Goal: Task Accomplishment & Management: Complete application form

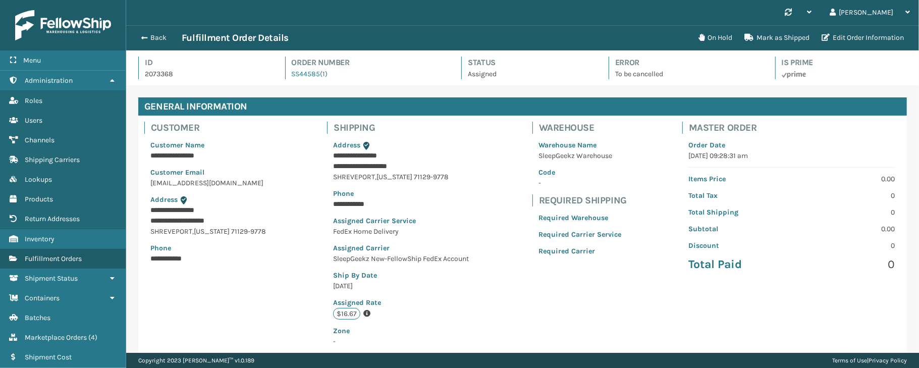
scroll to position [23, 792]
click at [54, 340] on span "Marketplace Orders" at bounding box center [56, 337] width 62 height 9
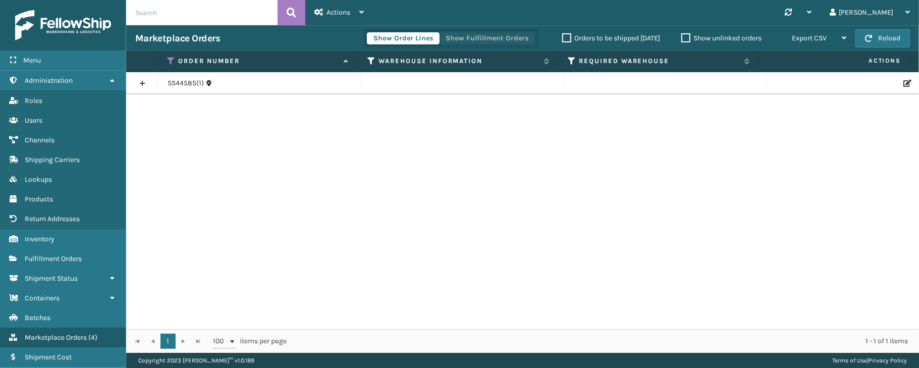
click at [483, 33] on button "Show Fulfillment Orders" at bounding box center [487, 38] width 96 height 12
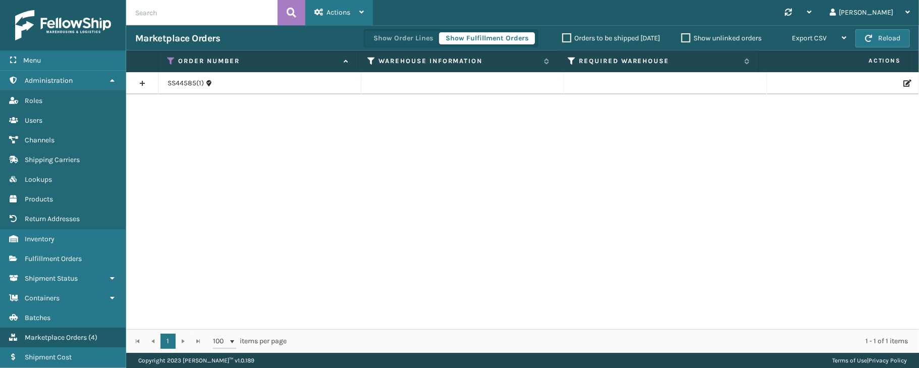
click at [348, 14] on span "Actions" at bounding box center [338, 12] width 24 height 9
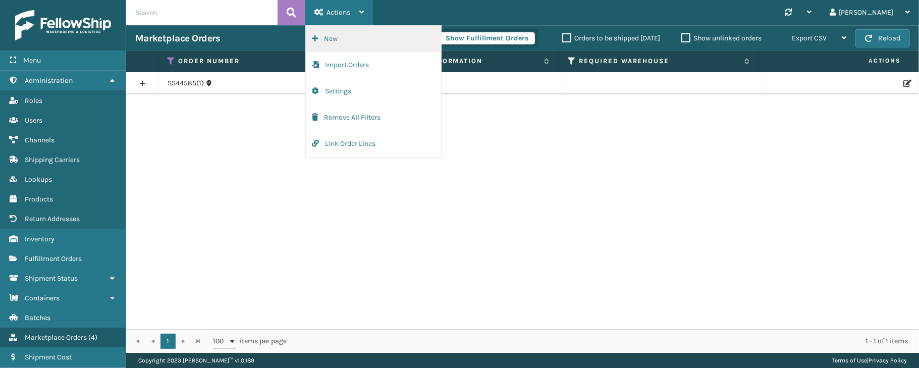
click at [334, 37] on button "New" at bounding box center [373, 39] width 135 height 26
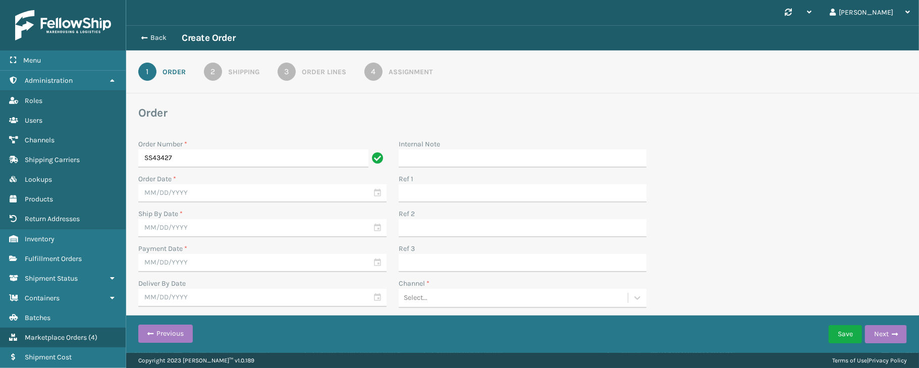
type input "SS43427"
click at [274, 188] on input "text" at bounding box center [262, 193] width 248 height 18
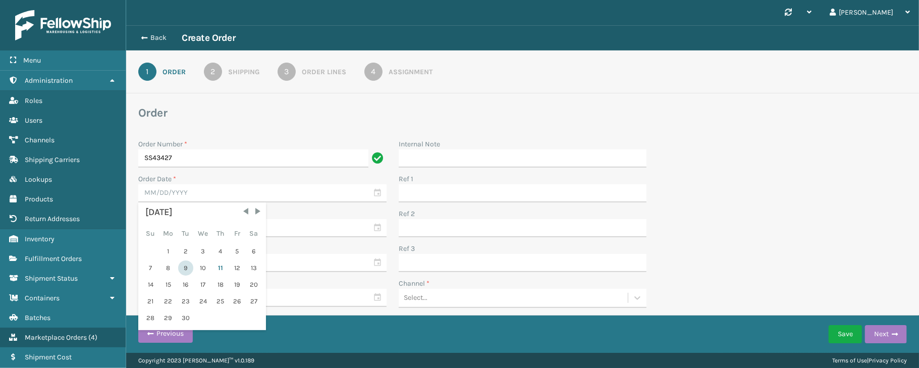
click at [187, 266] on div "9" at bounding box center [185, 267] width 15 height 15
type input "[DATE]"
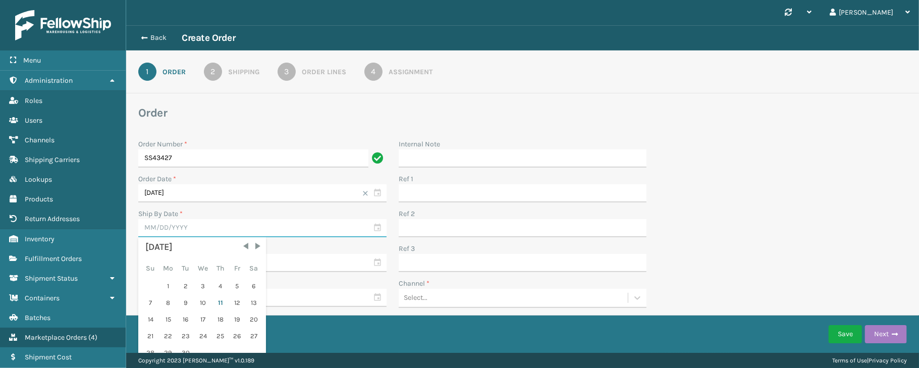
click at [375, 227] on input "text" at bounding box center [262, 228] width 248 height 18
click at [218, 303] on div "11" at bounding box center [220, 302] width 15 height 15
type input "[DATE]"
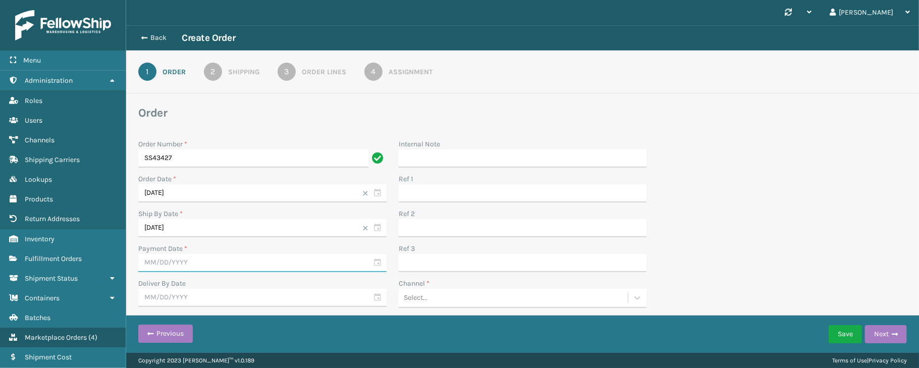
click at [375, 259] on input "text" at bounding box center [262, 263] width 248 height 18
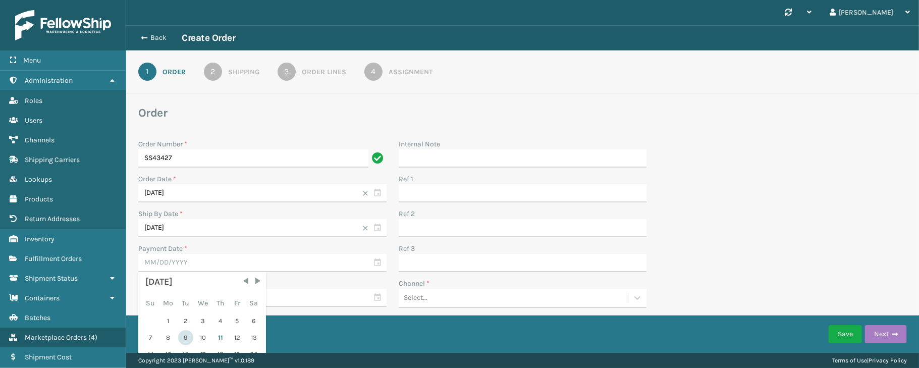
click at [181, 337] on div "9" at bounding box center [185, 337] width 15 height 15
type input "[DATE]"
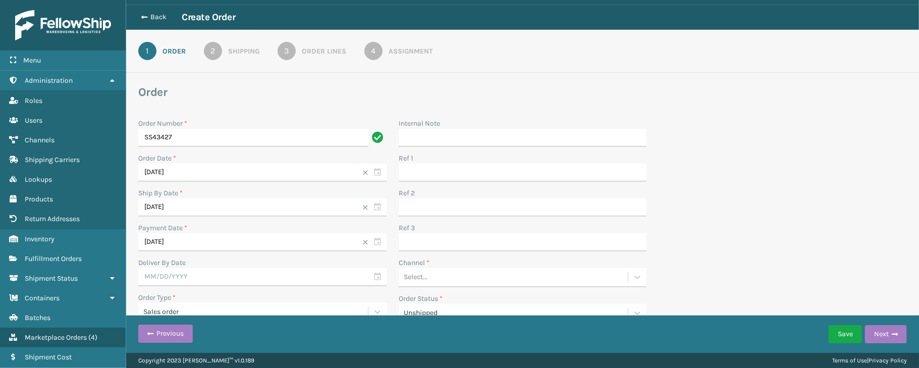
scroll to position [34, 0]
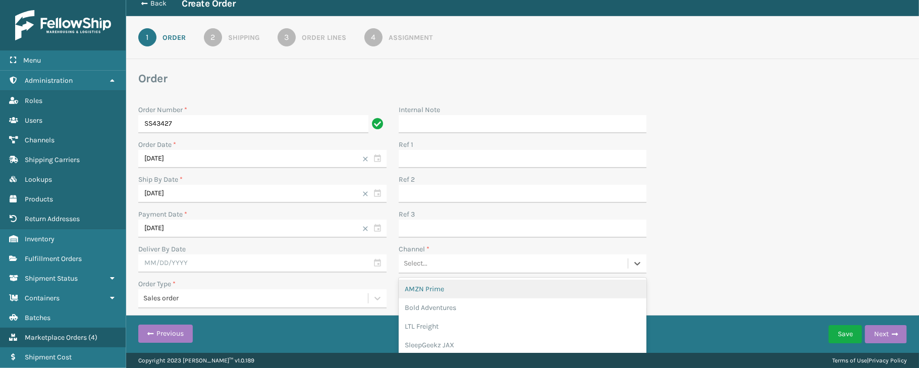
click at [476, 257] on div "Select..." at bounding box center [513, 263] width 230 height 17
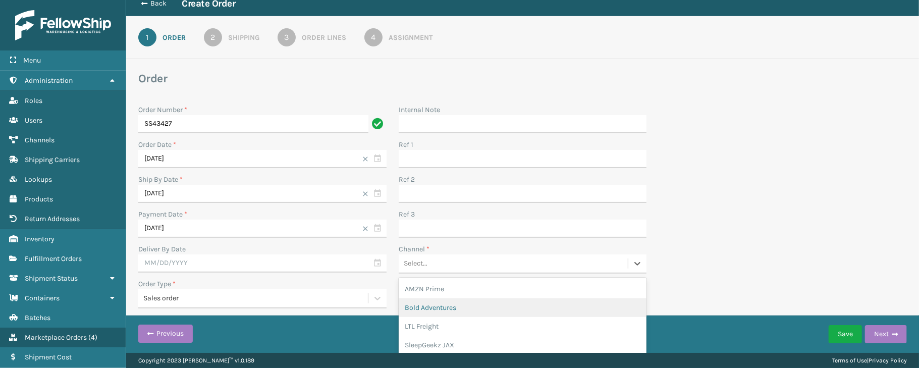
scroll to position [29, 0]
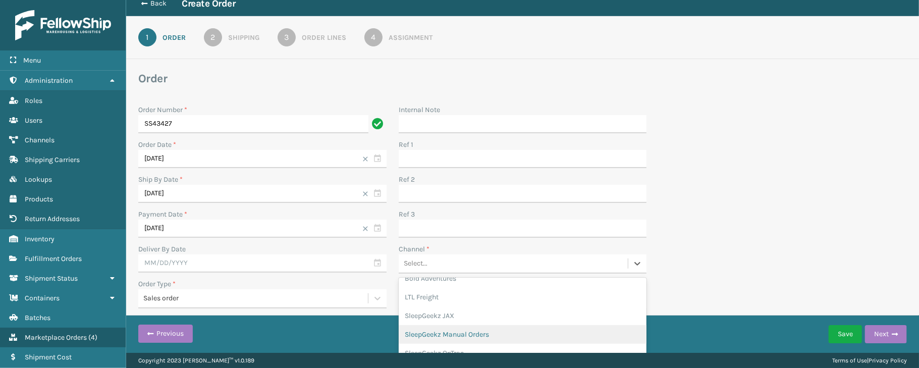
click at [461, 332] on div "SleepGeekz Manual Orders" at bounding box center [522, 334] width 248 height 19
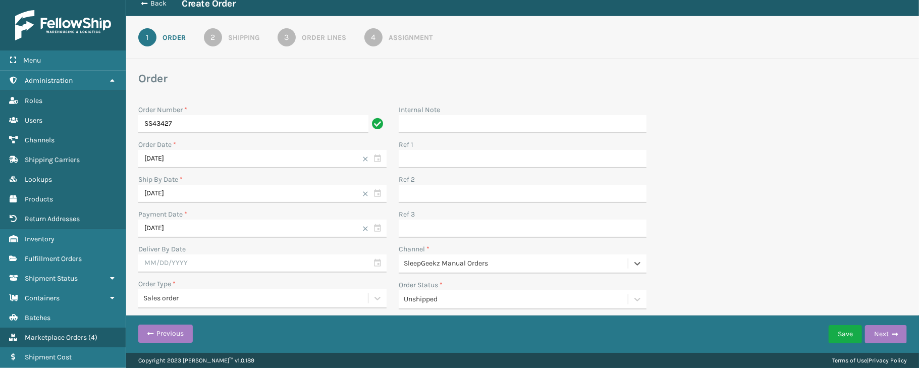
click at [741, 197] on div "Order Number * SS43427 Order Date * [DATE] Ship By Date * [DATE] Payment Date *…" at bounding box center [522, 206] width 780 height 217
click at [892, 333] on span "button" at bounding box center [894, 333] width 6 height 7
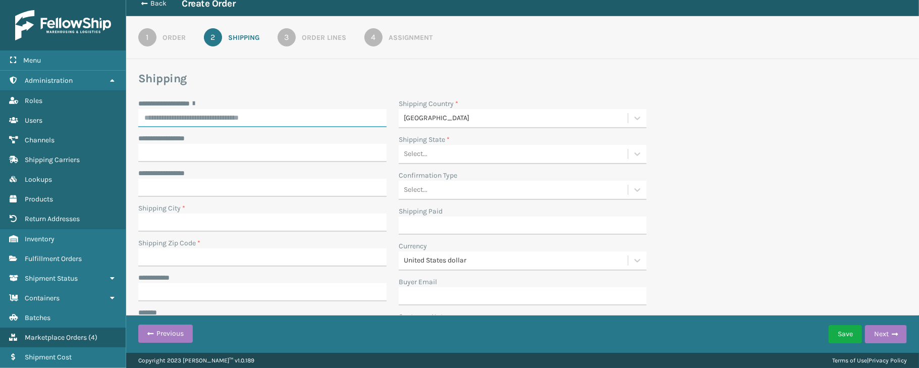
click at [216, 120] on input "**********" at bounding box center [262, 118] width 248 height 18
paste input "**********"
type input "**********"
click at [701, 137] on div "**********" at bounding box center [522, 222] width 780 height 248
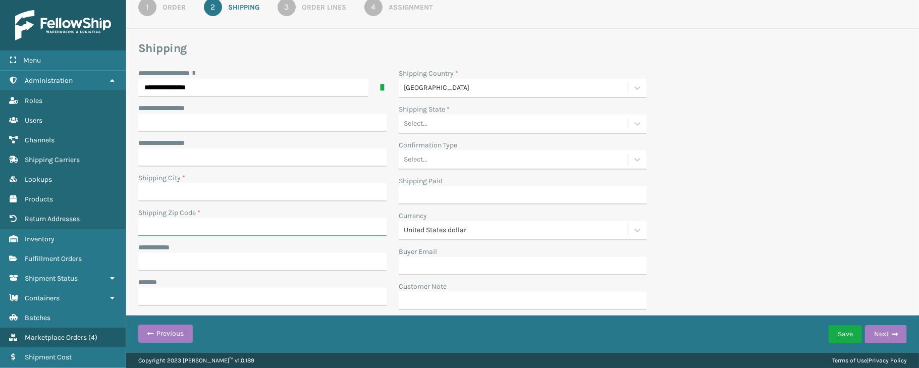
click at [199, 226] on input "Shipping Zip Code *" at bounding box center [262, 227] width 248 height 18
paste input "01952"
type input "01952"
click at [157, 260] on input "**********" at bounding box center [262, 262] width 248 height 18
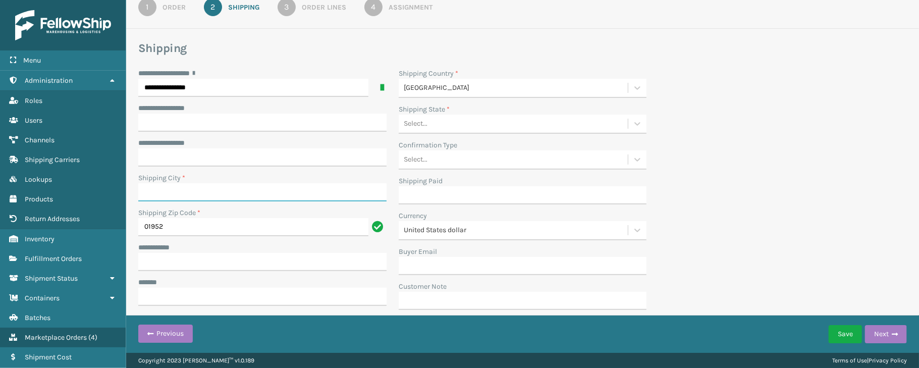
click at [206, 188] on input "Shipping City *" at bounding box center [262, 192] width 248 height 18
paste input "[GEOGRAPHIC_DATA]"
type input "[GEOGRAPHIC_DATA]"
click at [477, 118] on div "Select..." at bounding box center [513, 124] width 230 height 17
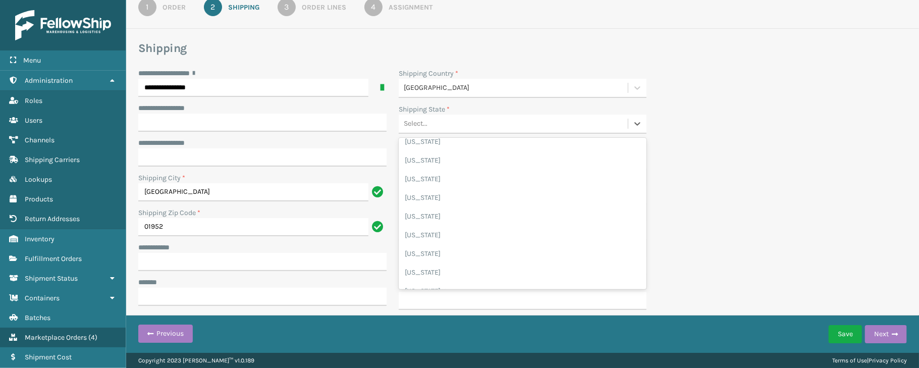
scroll to position [319, 0]
type input "m"
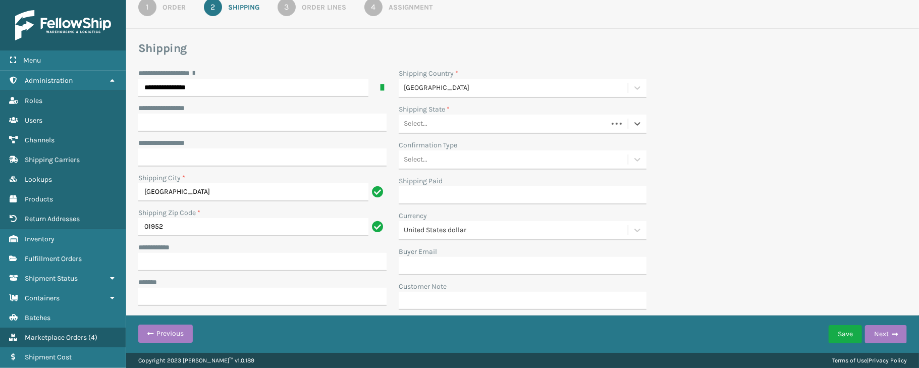
click at [456, 116] on div "Select..." at bounding box center [502, 124] width 209 height 17
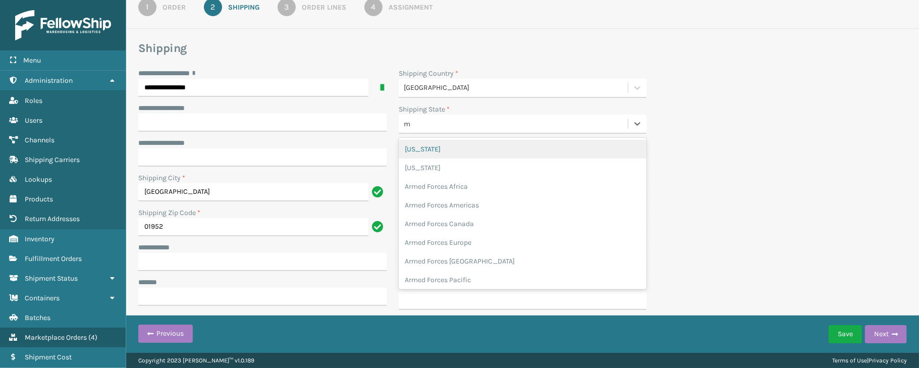
type input "ma"
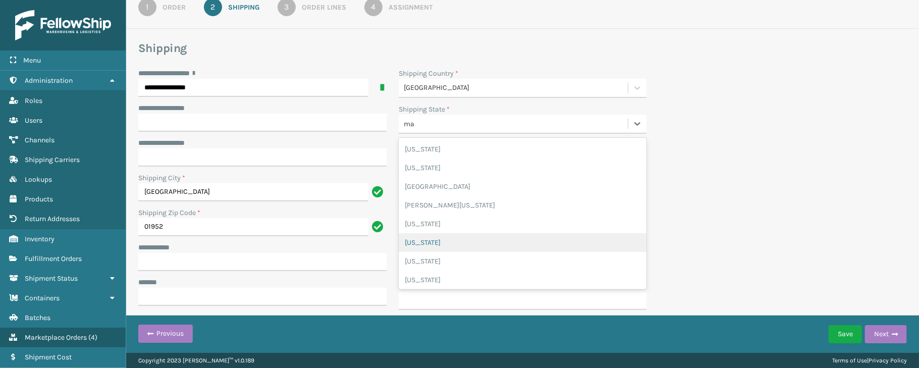
click at [441, 243] on div "[US_STATE]" at bounding box center [522, 242] width 248 height 19
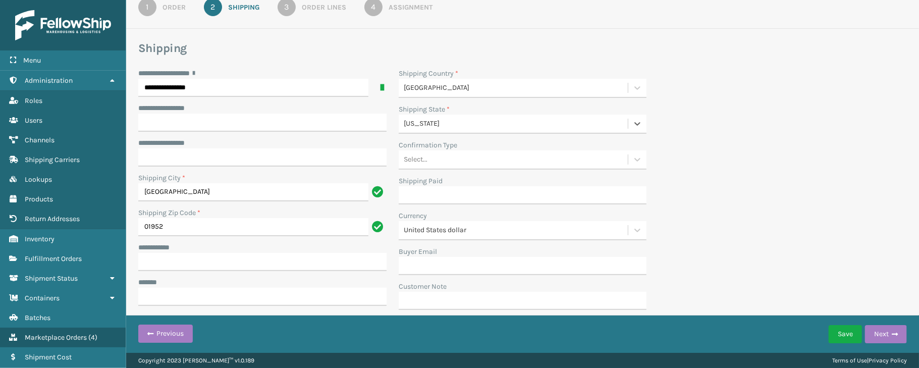
click at [729, 170] on div "**********" at bounding box center [522, 192] width 780 height 248
click at [176, 257] on input "**********" at bounding box center [262, 262] width 248 height 18
paste input "**********"
type input "**********"
click at [210, 228] on input "01952" at bounding box center [253, 227] width 230 height 18
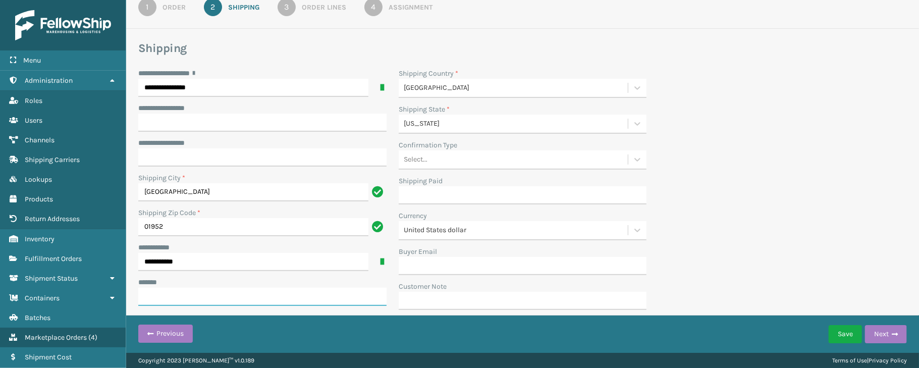
paste input "**********"
type input "**********"
click at [721, 180] on div "**********" at bounding box center [522, 192] width 780 height 248
click at [824, 202] on div "**********" at bounding box center [522, 192] width 780 height 248
click at [896, 332] on span "button" at bounding box center [894, 333] width 6 height 7
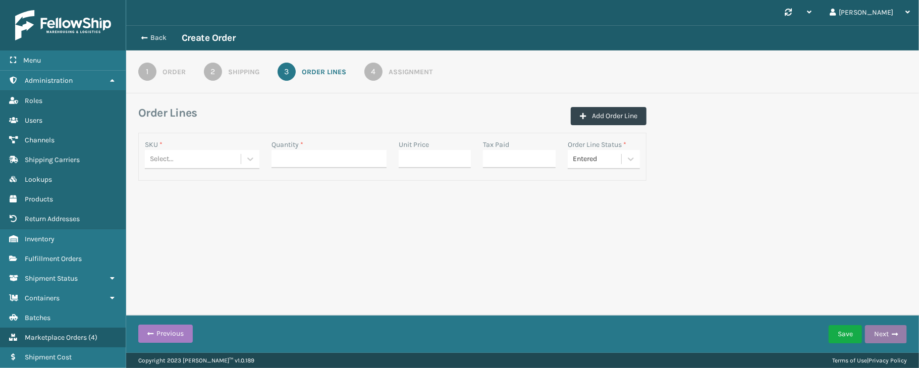
scroll to position [0, 0]
click at [203, 158] on div "Select..." at bounding box center [193, 159] width 96 height 17
drag, startPoint x: 203, startPoint y: 158, endPoint x: 157, endPoint y: 157, distance: 45.4
click at [157, 157] on div "Select..." at bounding box center [162, 159] width 24 height 11
paste input "SS-PW-VEN-QN"
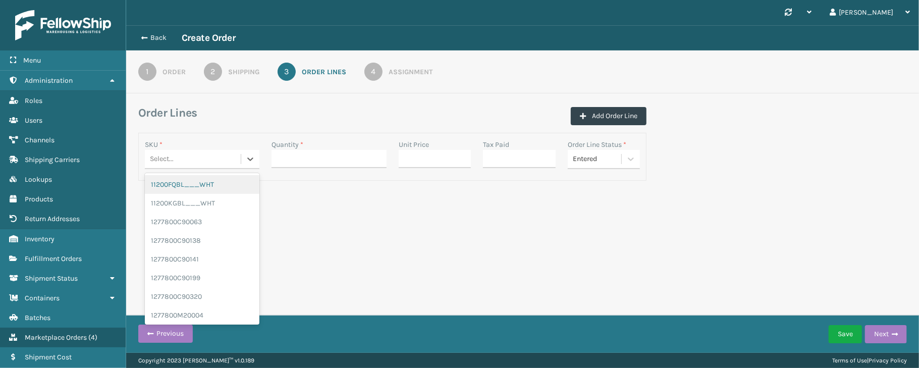
type input "SS-PW-VEN-QN"
click at [201, 158] on div "Select..." at bounding box center [183, 159] width 76 height 17
click at [178, 160] on div "Select..." at bounding box center [193, 159] width 96 height 17
paste input "SS-PW-VEN-QN"
type input "SS-PW-VEN-QN"
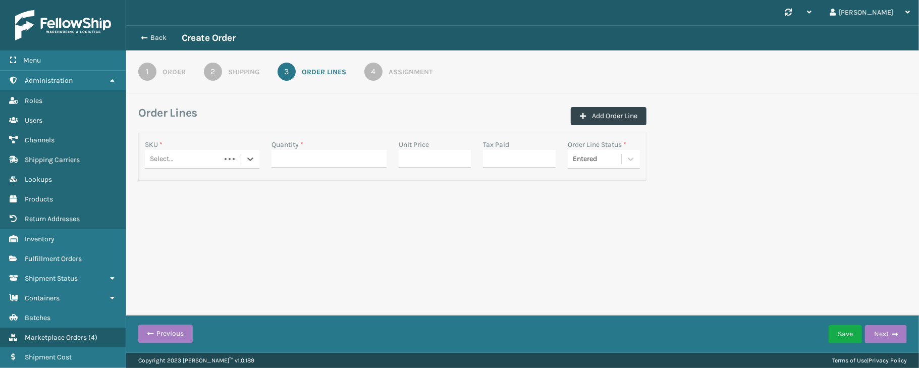
click at [206, 162] on div "Select..." at bounding box center [183, 159] width 76 height 17
paste input "GEN-PW-VEN-QN"
type input "GEN-PW-VEN-QN"
click at [167, 189] on div "GEN-PW-VEN-QN" at bounding box center [202, 184] width 115 height 19
click at [336, 160] on input "Quantity *" at bounding box center [328, 159] width 115 height 18
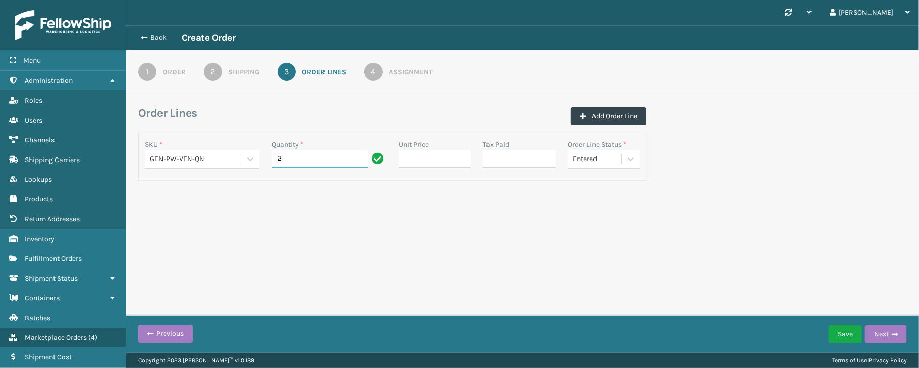
type input "2"
click at [506, 206] on div "Back Create Order 1 Order 2 Shipping 3 Order Lines 4 Assignment Order Lines Add…" at bounding box center [522, 123] width 792 height 196
click at [888, 326] on button "Next" at bounding box center [886, 334] width 42 height 18
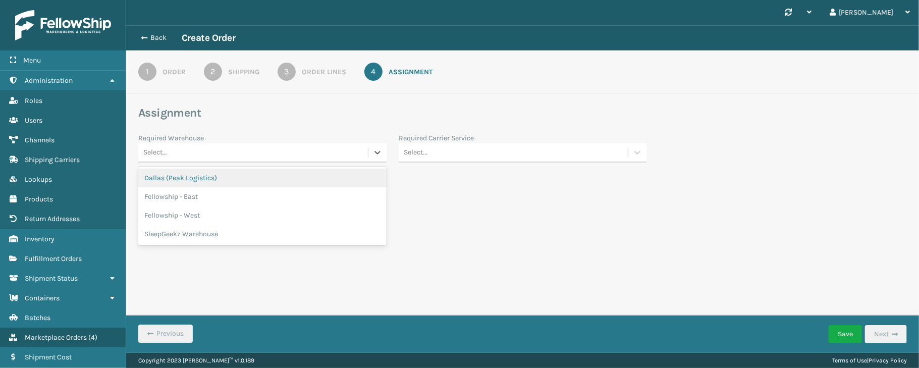
click at [305, 154] on div "Select..." at bounding box center [253, 152] width 230 height 17
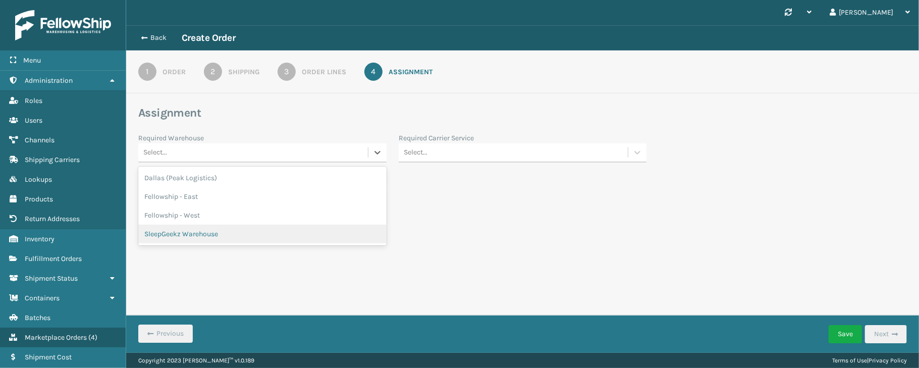
click at [218, 228] on div "SleepGeekz Warehouse" at bounding box center [262, 233] width 248 height 19
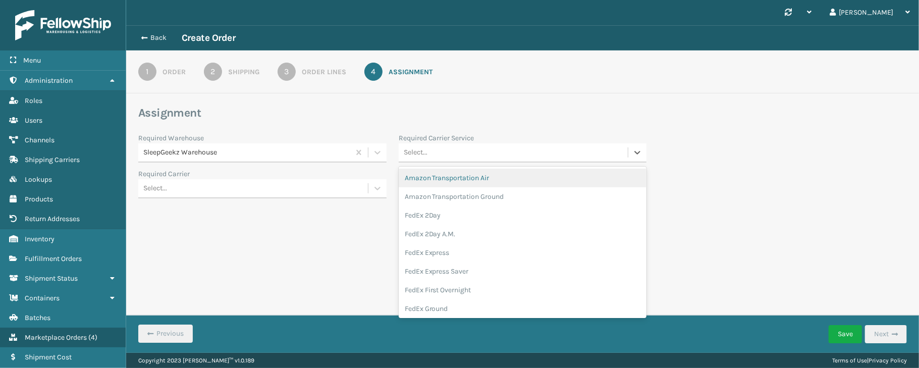
click at [452, 146] on div "Select..." at bounding box center [513, 152] width 230 height 17
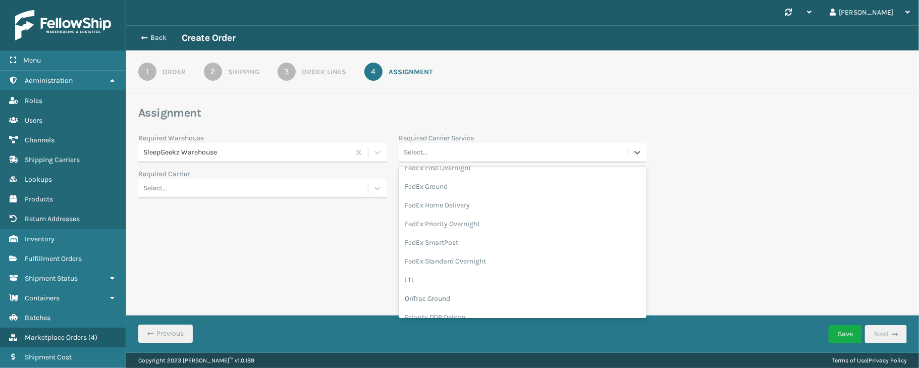
scroll to position [125, 0]
click at [467, 203] on div "FedEx Home Delivery" at bounding box center [522, 202] width 248 height 19
click at [467, 203] on div "Back Create Order 1 Order 2 Shipping 3 Order Lines 4 Assignment Assignment Requ…" at bounding box center [522, 130] width 792 height 210
click at [852, 334] on button "Save" at bounding box center [844, 334] width 33 height 18
click at [312, 77] on div "Order Lines" at bounding box center [324, 72] width 44 height 11
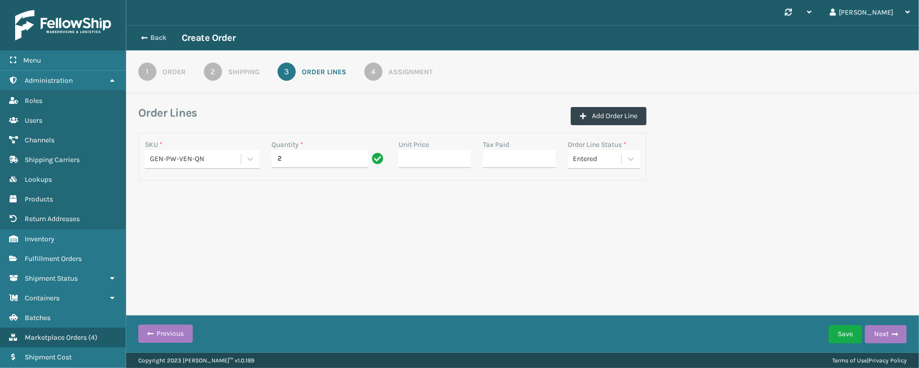
click at [240, 74] on div "Shipping" at bounding box center [243, 72] width 31 height 11
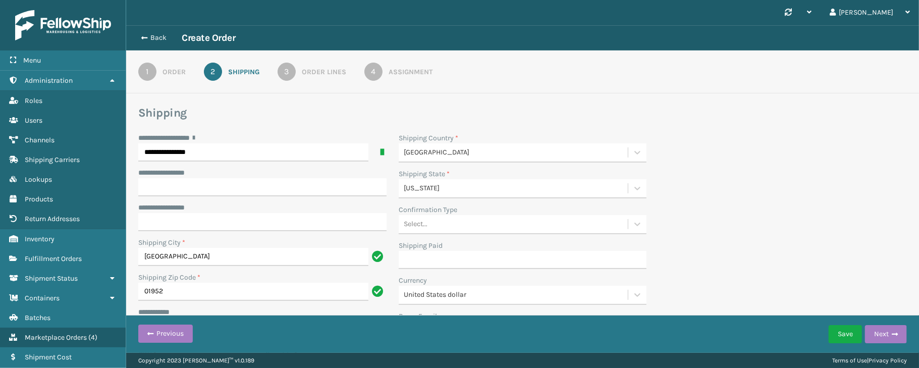
click at [191, 73] on link "2 Shipping" at bounding box center [232, 72] width 92 height 18
click at [173, 71] on div "Order" at bounding box center [173, 72] width 23 height 11
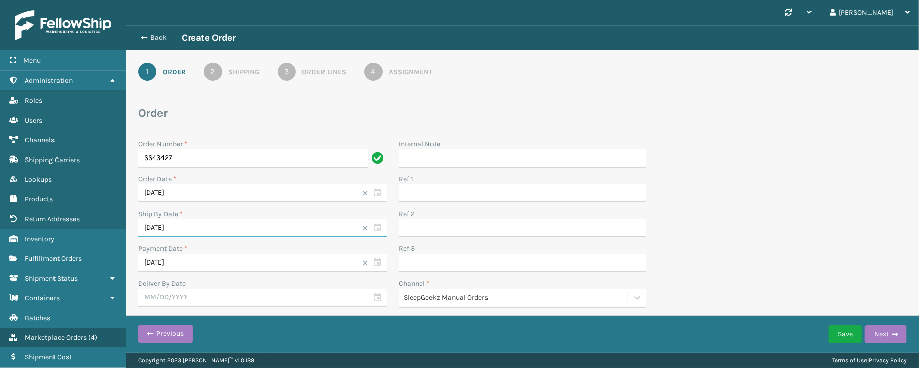
click at [375, 229] on input "[DATE]" at bounding box center [262, 228] width 248 height 18
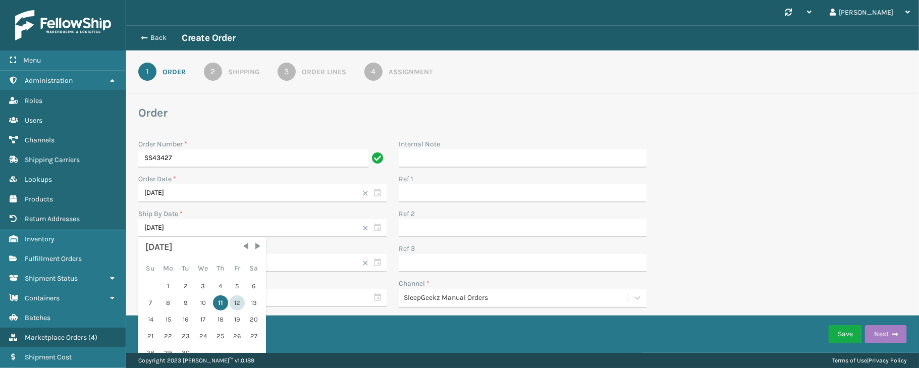
click at [237, 301] on div "12" at bounding box center [237, 302] width 15 height 15
type input "[DATE]"
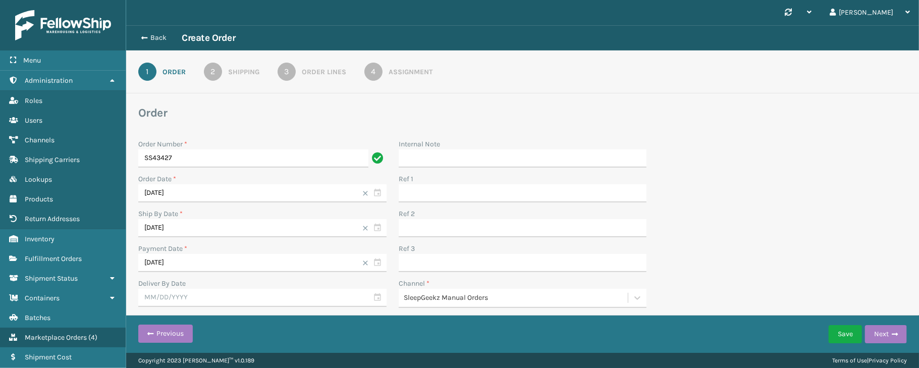
click at [752, 188] on div "Order Number * SS43427 Order Date * [DATE] Ship By Date * [DATE] Payment Date *…" at bounding box center [522, 241] width 780 height 217
click at [884, 326] on button "Next" at bounding box center [886, 334] width 42 height 18
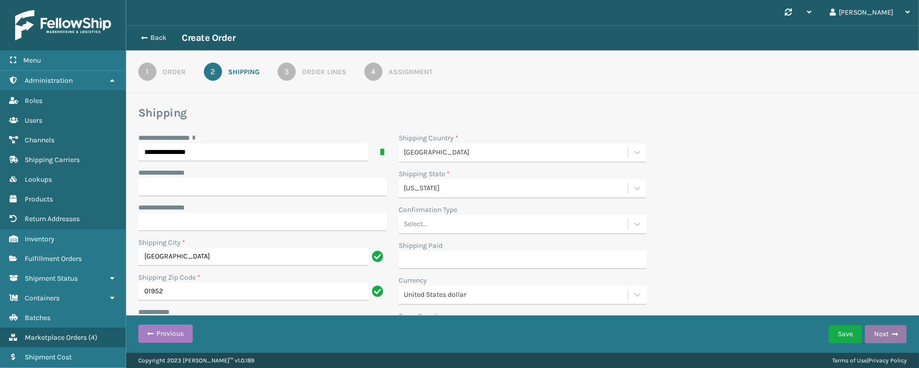
click at [884, 326] on button "Next" at bounding box center [886, 334] width 42 height 18
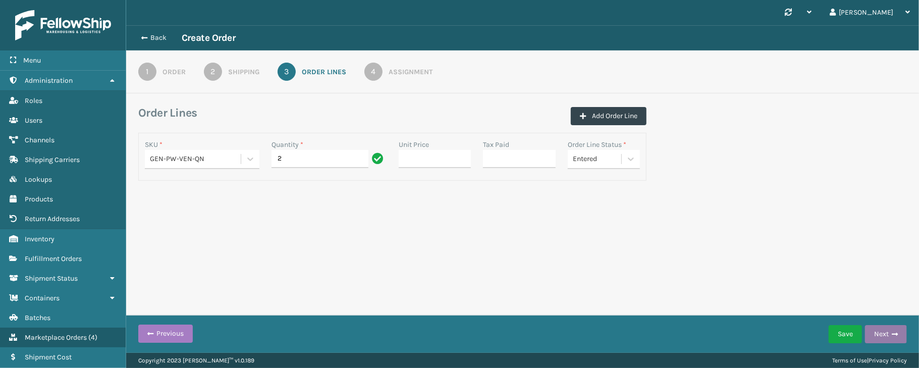
click at [884, 326] on button "Next" at bounding box center [886, 334] width 42 height 18
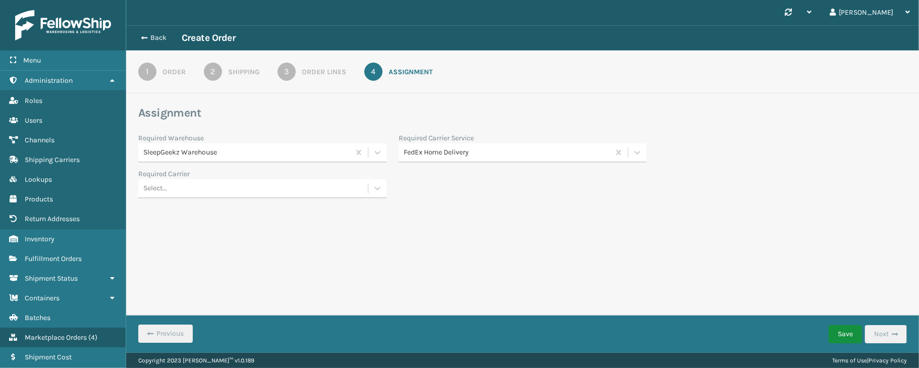
click at [843, 335] on button "Save" at bounding box center [844, 334] width 33 height 18
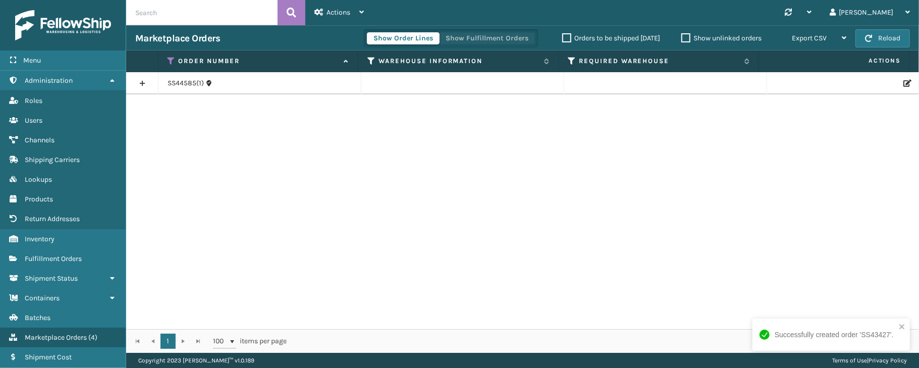
click at [467, 42] on button "Show Fulfillment Orders" at bounding box center [487, 38] width 96 height 12
click at [140, 83] on link at bounding box center [142, 83] width 32 height 16
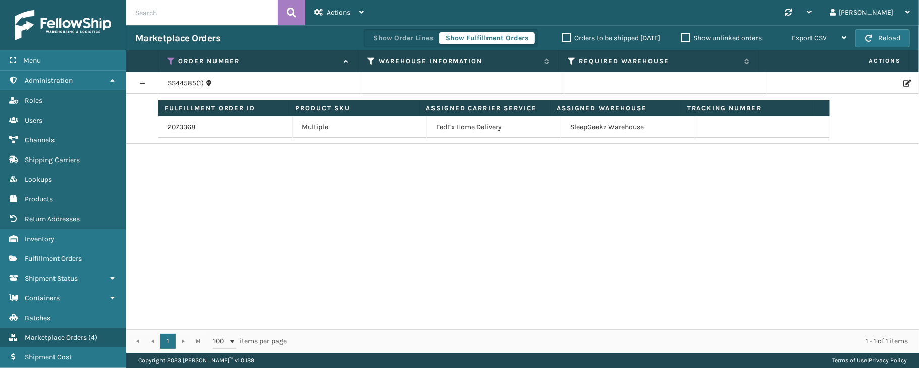
click at [179, 221] on div "SS44585(1) Fulfillment Order ID Product SKU Assigned Carrier Service Assigned W…" at bounding box center [522, 200] width 792 height 257
click at [170, 61] on icon at bounding box center [171, 60] width 8 height 9
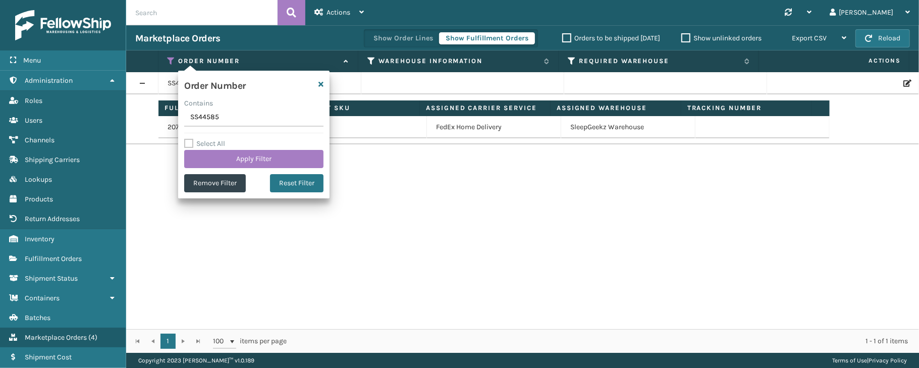
drag, startPoint x: 235, startPoint y: 118, endPoint x: 156, endPoint y: 116, distance: 79.2
click at [156, 116] on section "Marketplace Orders Show Order Lines Show Fulfillment Orders Orders to be shippe…" at bounding box center [522, 188] width 792 height 327
type input "SS43427"
click at [236, 157] on button "Apply Filter" at bounding box center [253, 159] width 139 height 18
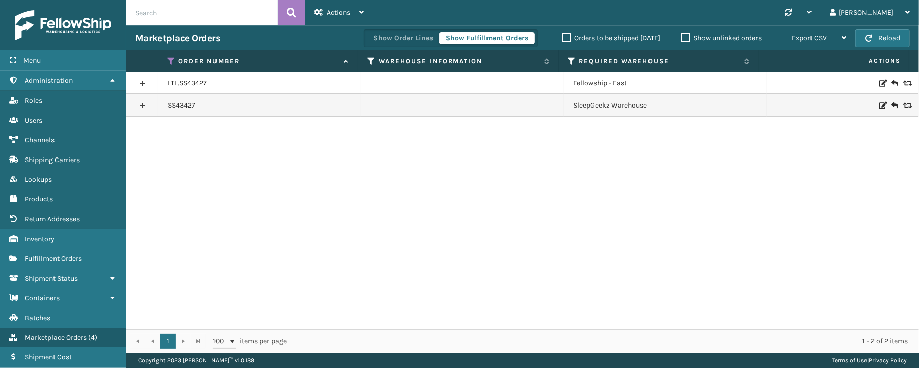
click at [136, 102] on link at bounding box center [142, 105] width 32 height 16
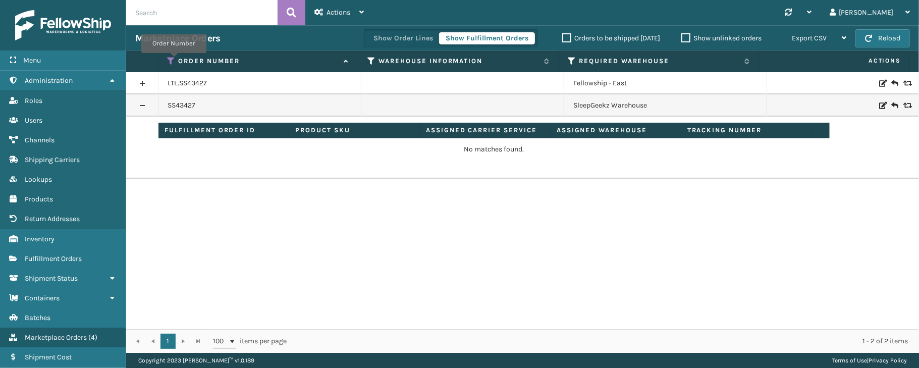
click at [174, 61] on icon at bounding box center [171, 60] width 8 height 9
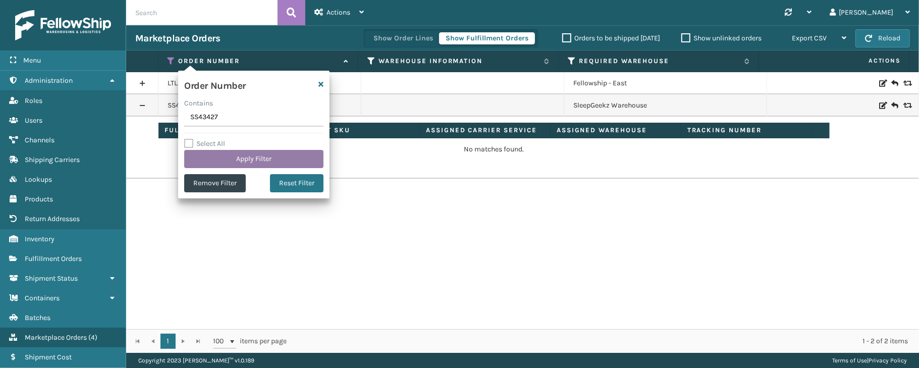
click at [259, 155] on button "Apply Filter" at bounding box center [253, 159] width 139 height 18
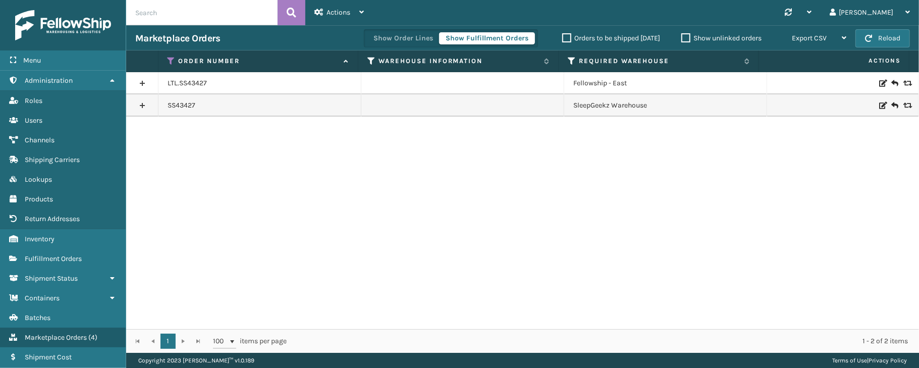
click at [143, 104] on link at bounding box center [142, 105] width 32 height 16
